Goal: Navigation & Orientation: Find specific page/section

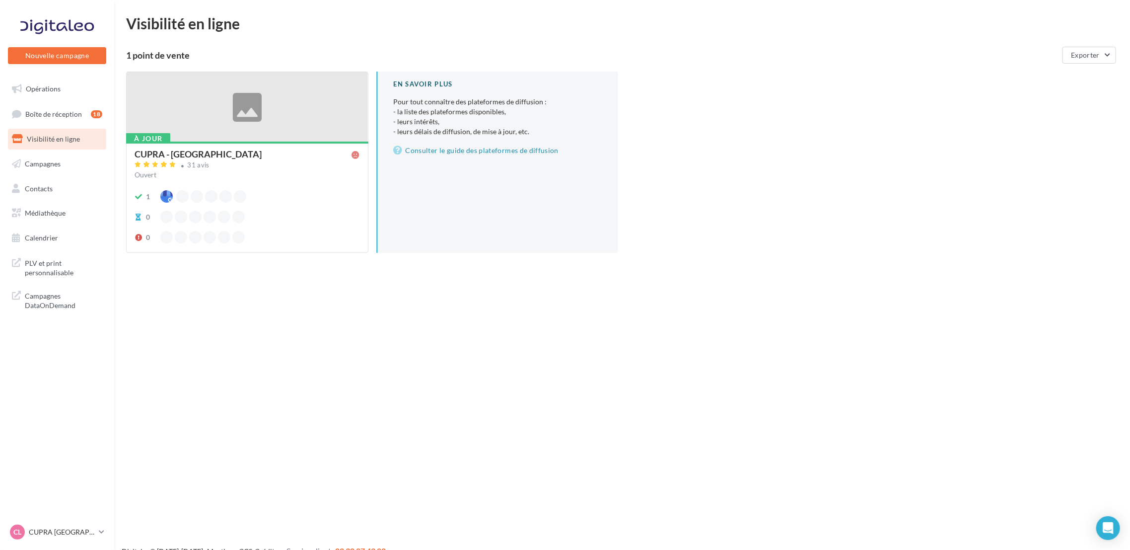
click at [76, 544] on div "CL CUPRA LE HAVRE cupra_lehavre" at bounding box center [57, 535] width 114 height 27
click at [81, 530] on p "CUPRA [GEOGRAPHIC_DATA]" at bounding box center [62, 532] width 66 height 10
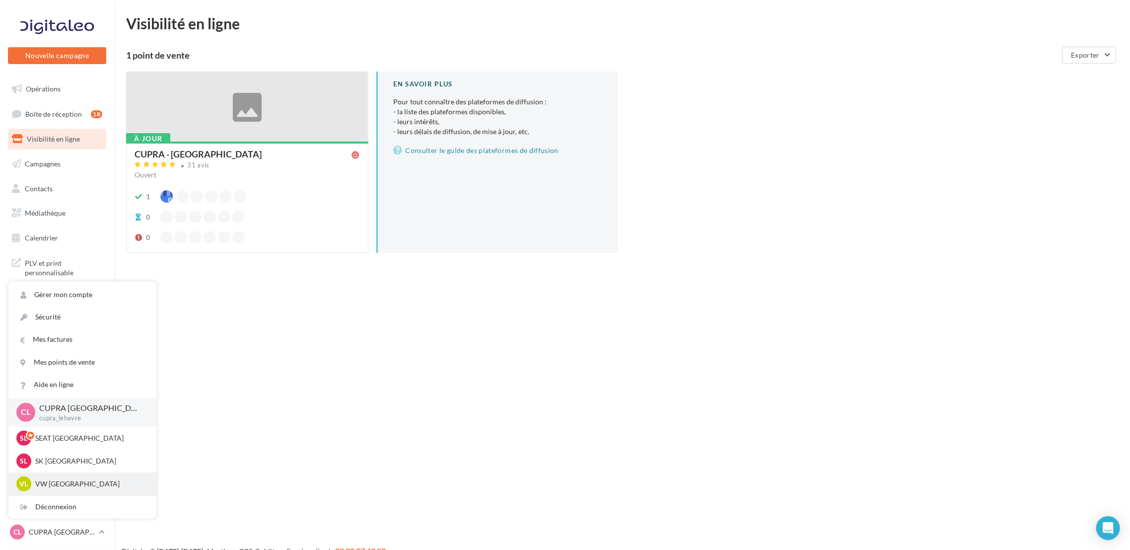
click at [78, 483] on p "VW [GEOGRAPHIC_DATA]" at bounding box center [89, 484] width 109 height 10
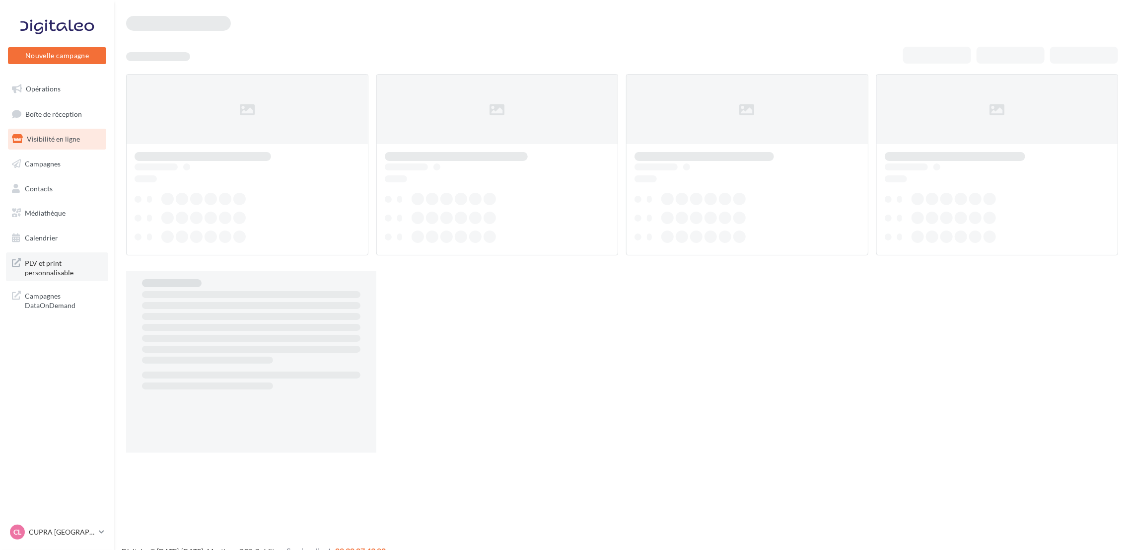
click at [85, 267] on span "PLV et print personnalisable" at bounding box center [63, 266] width 77 height 21
